Goal: Transaction & Acquisition: Purchase product/service

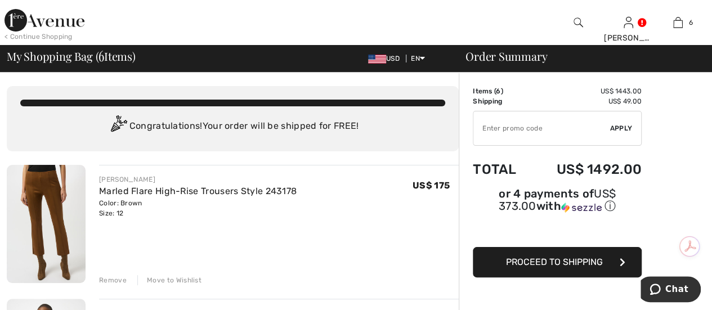
scroll to position [1, 0]
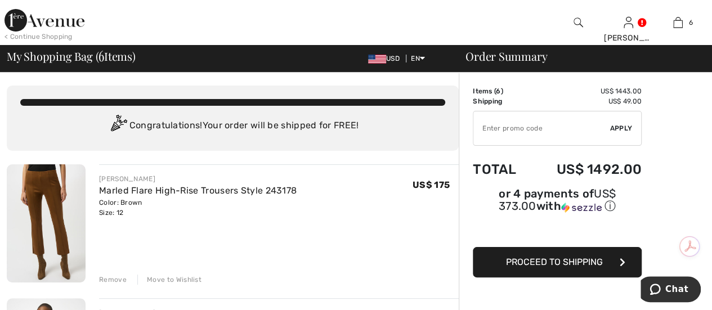
click at [54, 203] on img at bounding box center [46, 223] width 79 height 118
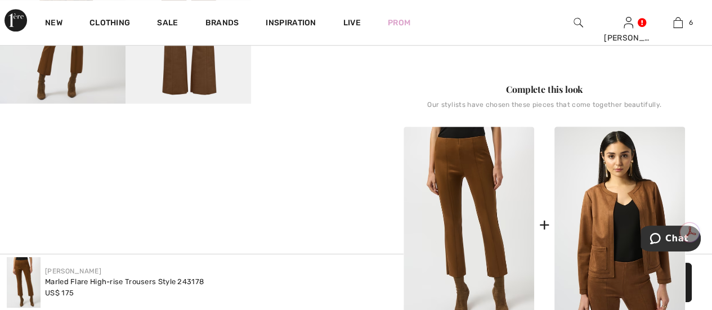
scroll to position [402, 0]
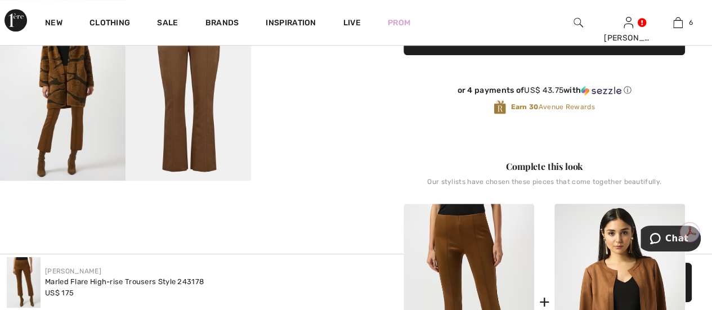
drag, startPoint x: 332, startPoint y: 66, endPoint x: 278, endPoint y: 266, distance: 207.6
drag, startPoint x: 278, startPoint y: 266, endPoint x: 667, endPoint y: 124, distance: 414.2
click at [667, 124] on div "or 4 payments of US$ 43.75 with ⓘ Earn 30 Avenue Rewards" at bounding box center [545, 102] width 282 height 61
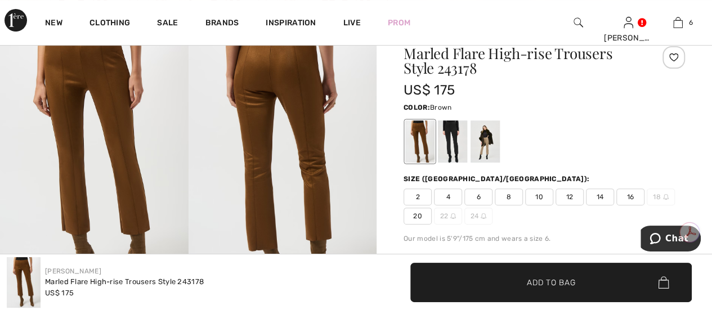
scroll to position [0, 0]
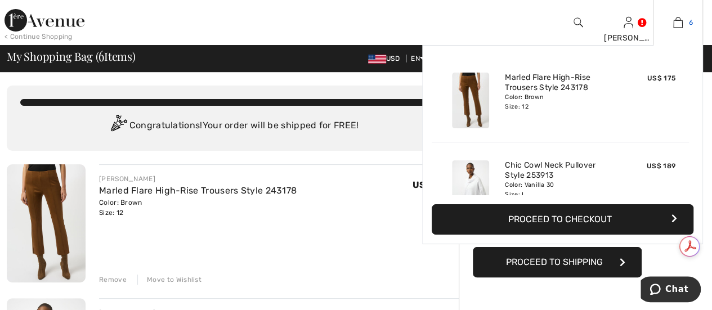
click at [680, 22] on img at bounding box center [679, 23] width 10 height 14
click at [683, 21] on img at bounding box center [679, 23] width 10 height 14
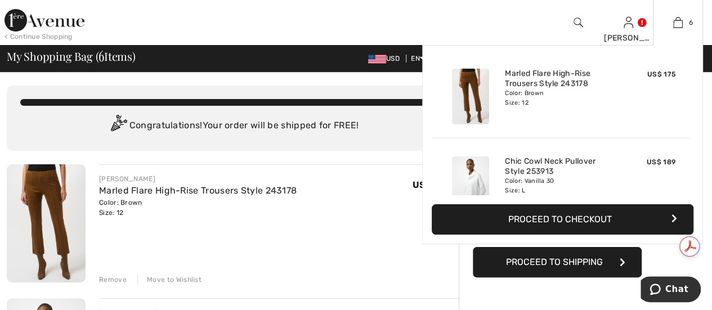
scroll to position [5, 0]
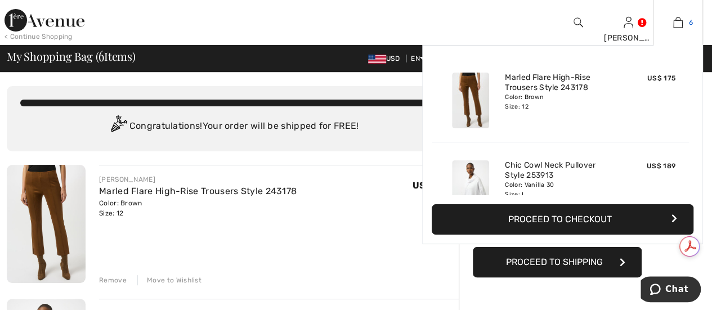
click at [681, 17] on img at bounding box center [679, 23] width 10 height 14
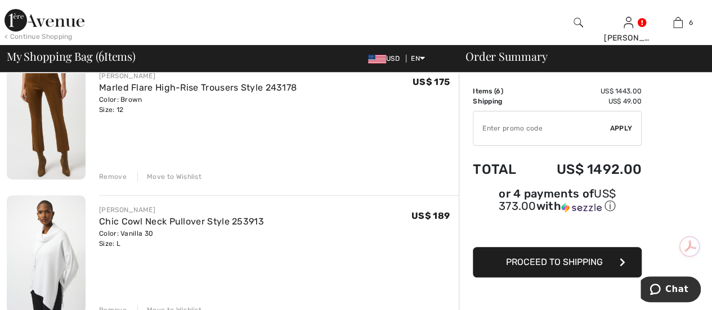
scroll to position [103, 0]
click at [111, 178] on div "Remove" at bounding box center [113, 177] width 28 height 10
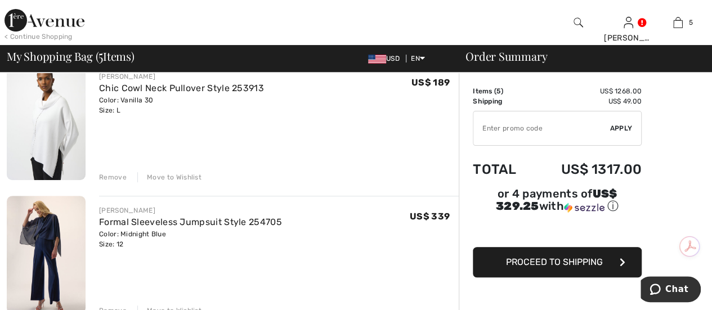
click at [111, 178] on div "Remove" at bounding box center [113, 177] width 28 height 10
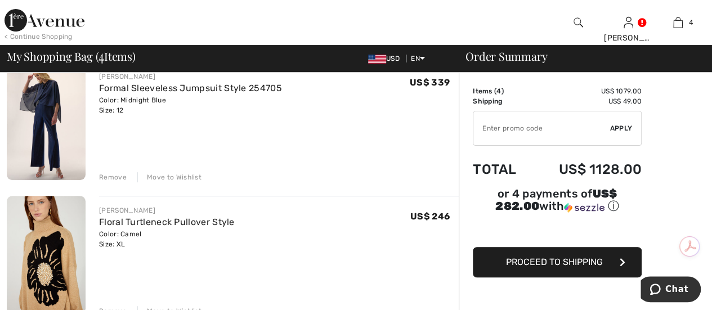
click at [112, 177] on div "Remove" at bounding box center [113, 177] width 28 height 10
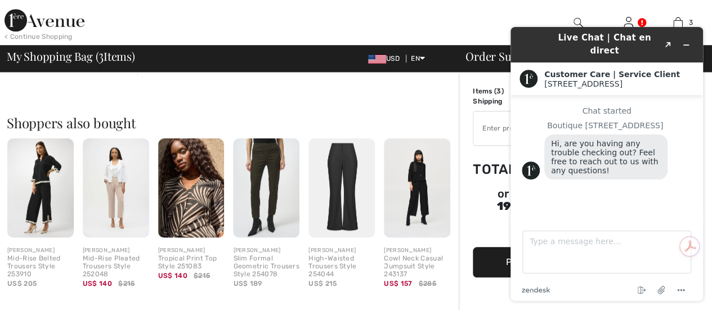
scroll to position [0, 0]
click at [371, 108] on div "Shoppers also bought Quick view [PERSON_NAME] Mid-Rise Belted Trousers Style 25…" at bounding box center [233, 193] width 452 height 209
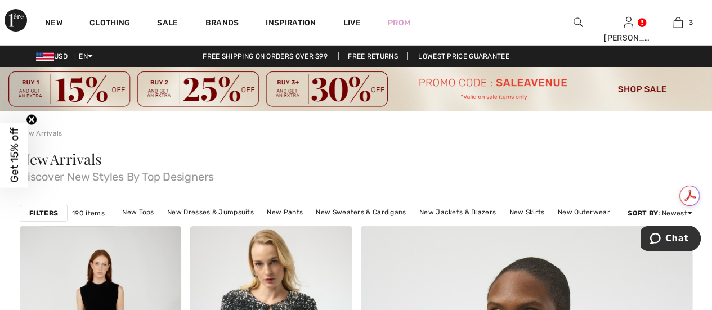
click at [586, 24] on div at bounding box center [579, 22] width 50 height 45
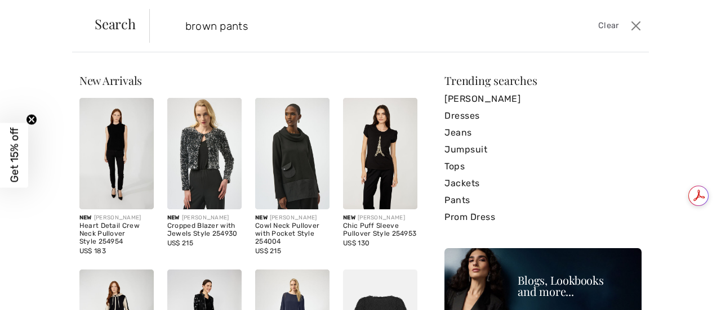
type input "brown pants"
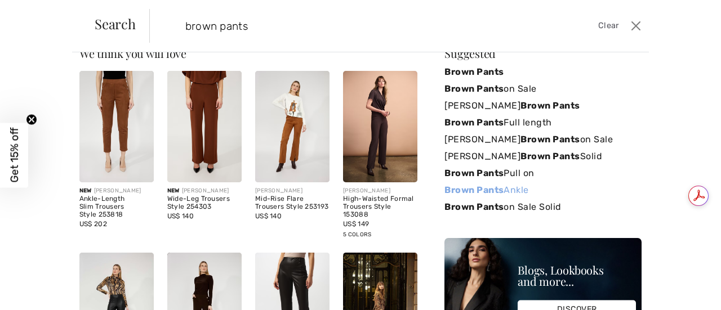
scroll to position [27, 0]
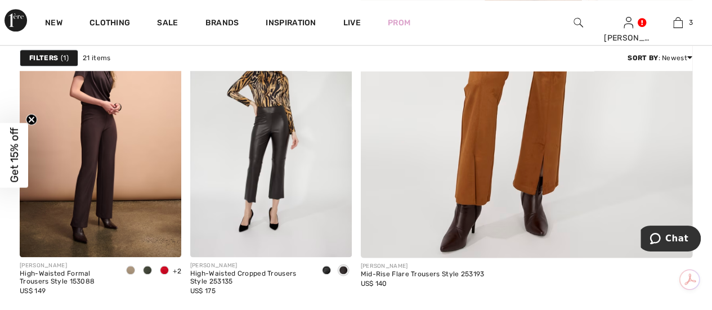
scroll to position [501, 0]
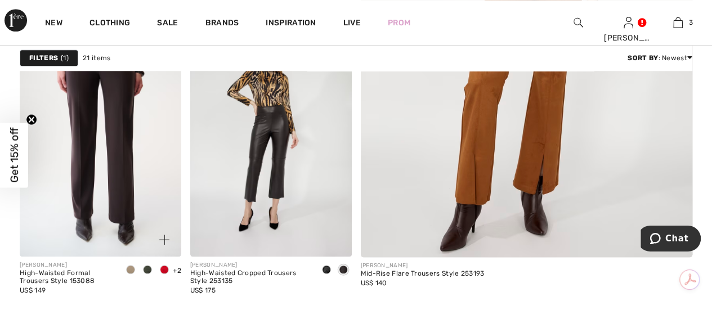
click at [115, 147] on img at bounding box center [101, 136] width 162 height 242
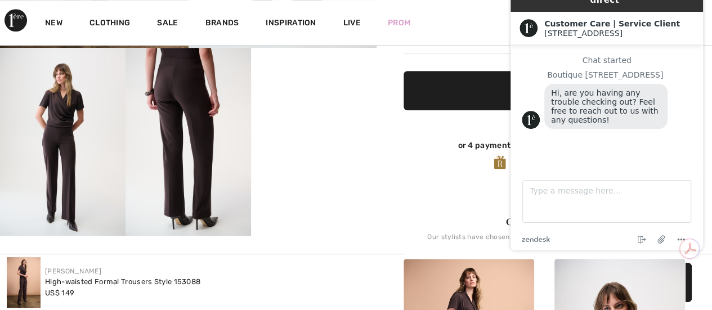
scroll to position [346, 0]
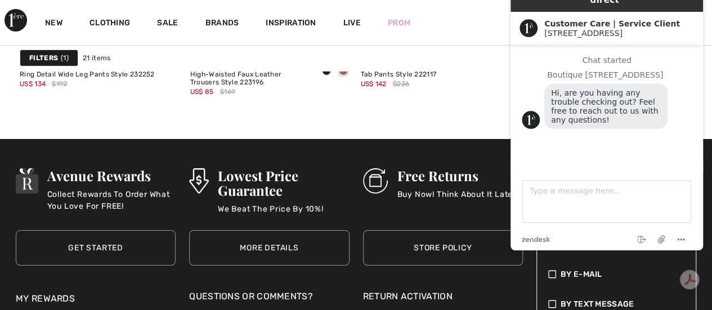
scroll to position [2061, 0]
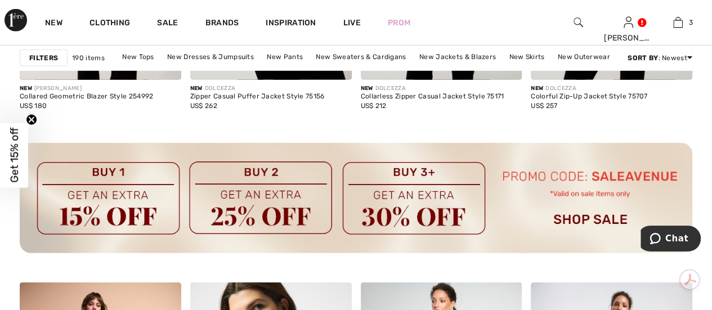
scroll to position [3752, 0]
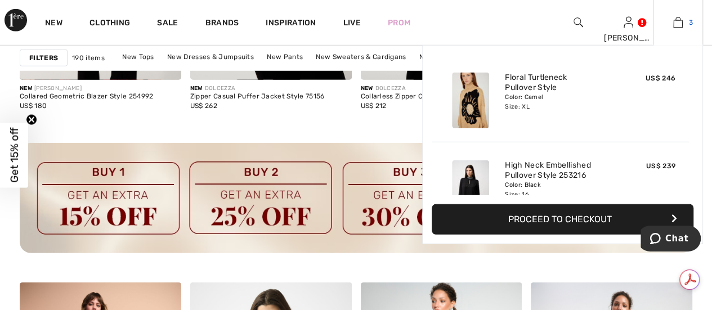
click at [678, 26] on img at bounding box center [679, 23] width 10 height 14
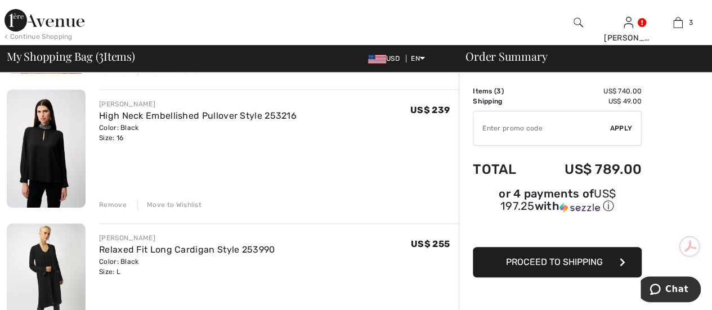
scroll to position [209, 0]
click at [110, 204] on div "Remove" at bounding box center [113, 205] width 28 height 10
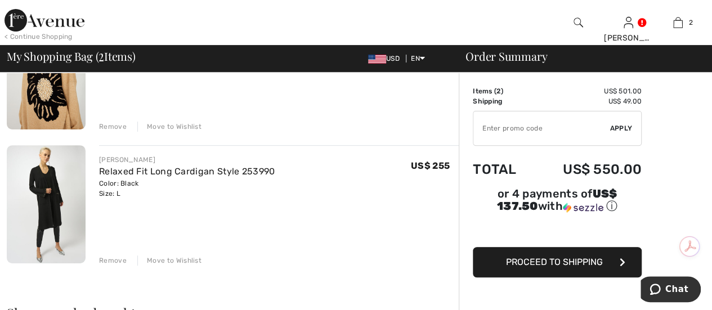
scroll to position [153, 0]
click at [48, 198] on img at bounding box center [46, 205] width 79 height 118
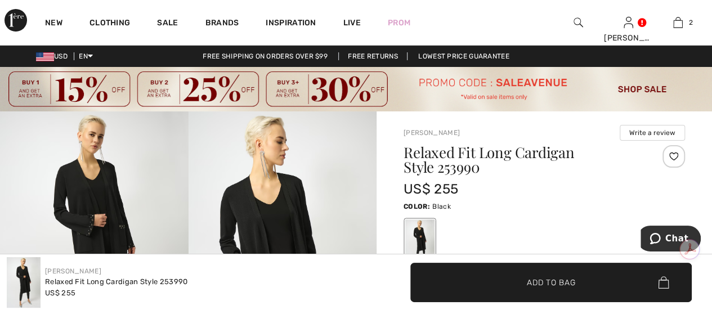
scroll to position [1, 0]
